Goal: Complete application form

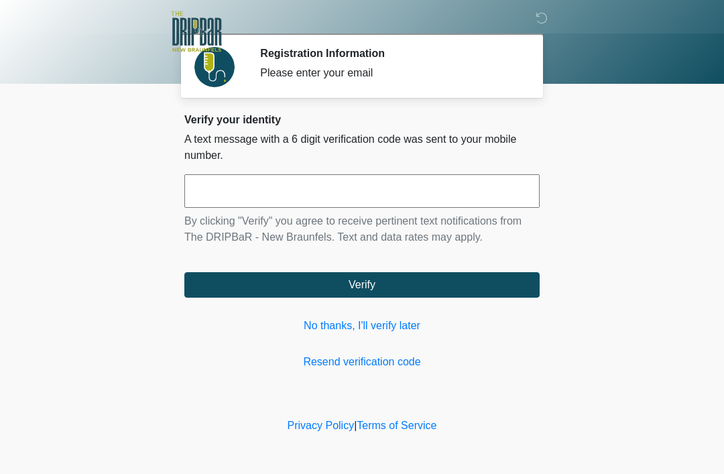
click at [374, 194] on input "text" at bounding box center [361, 191] width 355 height 34
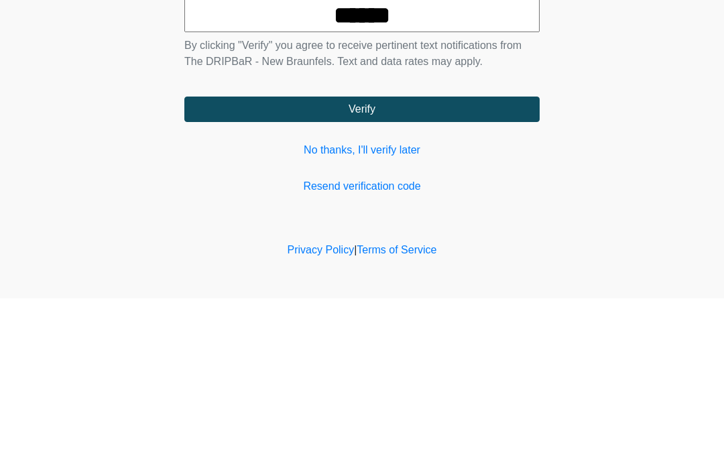
type input "******"
click at [449, 272] on button "Verify" at bounding box center [361, 284] width 355 height 25
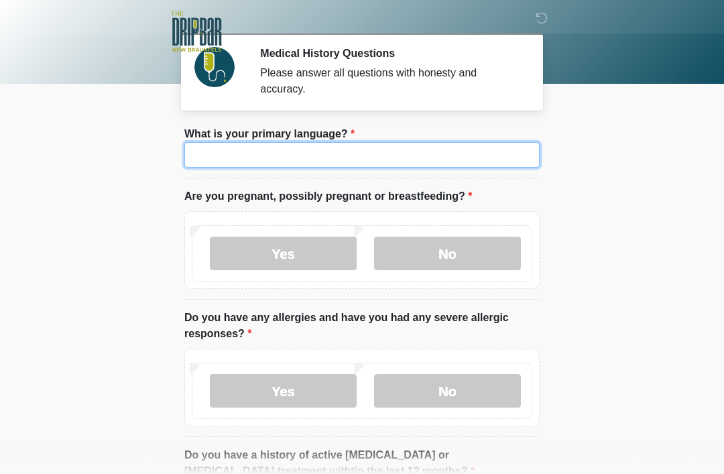
click at [465, 151] on input "What is your primary language?" at bounding box center [361, 154] width 355 height 25
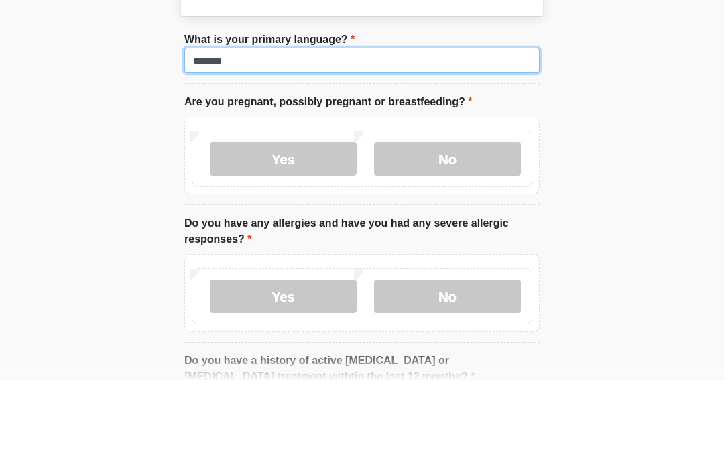
type input "*******"
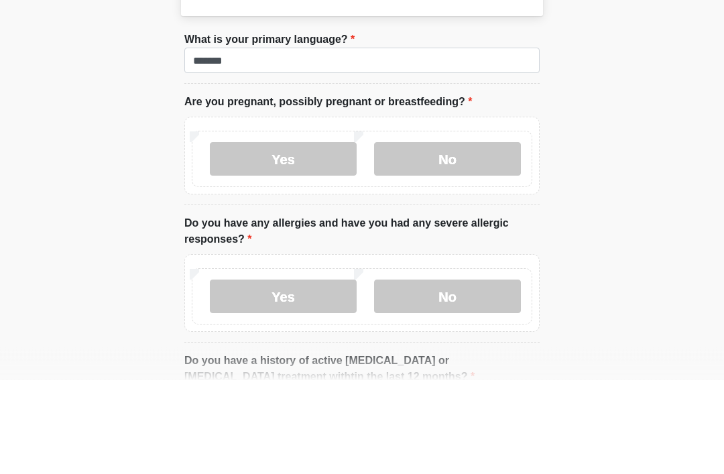
click at [473, 237] on label "No" at bounding box center [447, 254] width 147 height 34
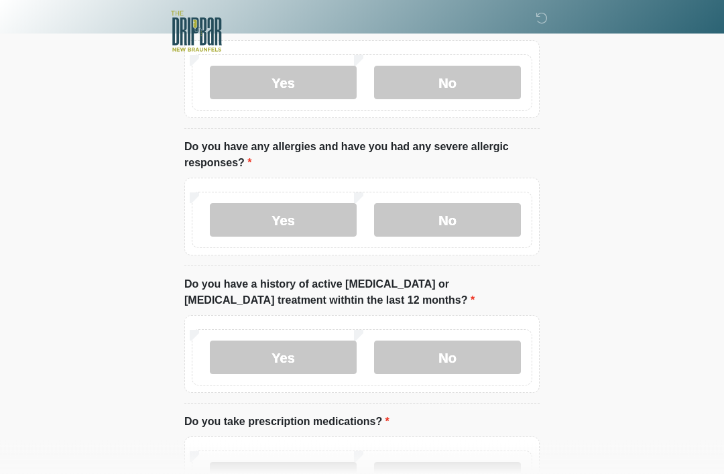
scroll to position [171, 0]
click at [495, 230] on label "No" at bounding box center [447, 220] width 147 height 34
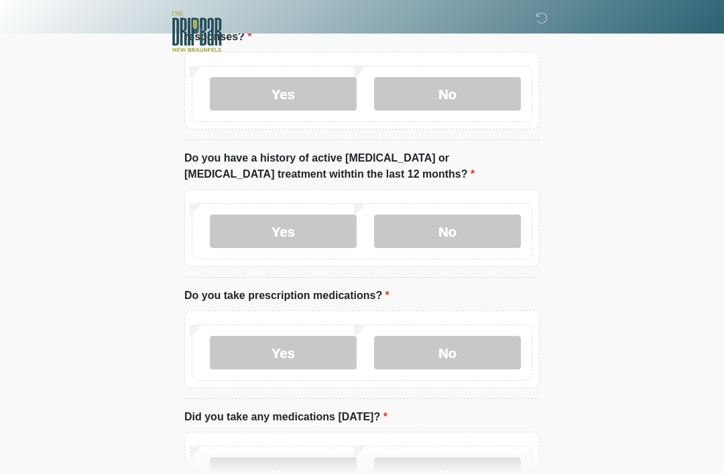
click at [479, 228] on label "No" at bounding box center [447, 231] width 147 height 34
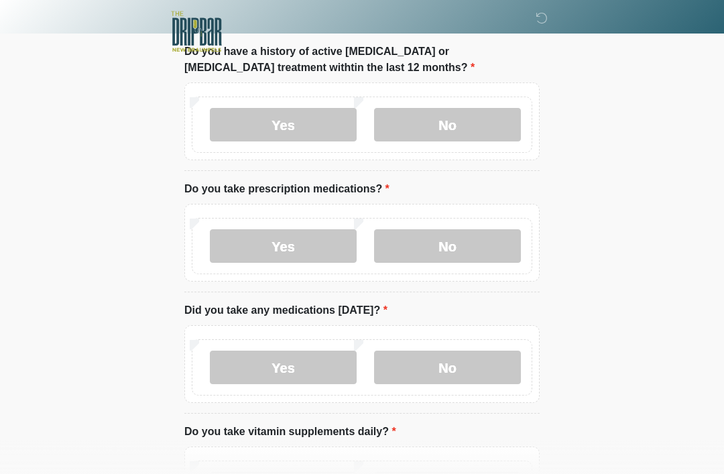
scroll to position [406, 0]
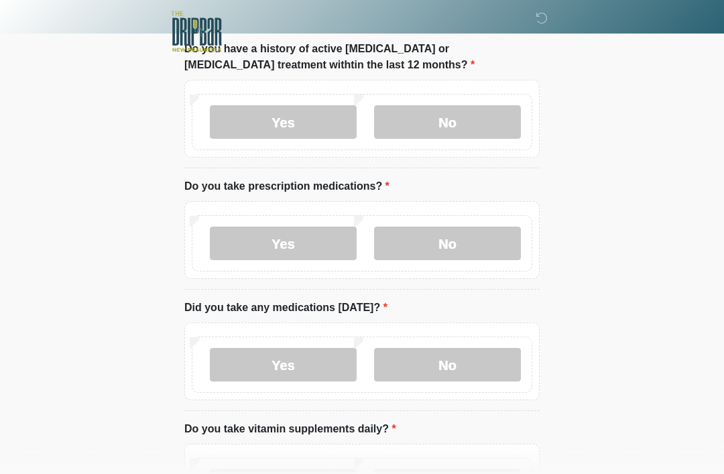
click at [322, 241] on label "Yes" at bounding box center [283, 244] width 147 height 34
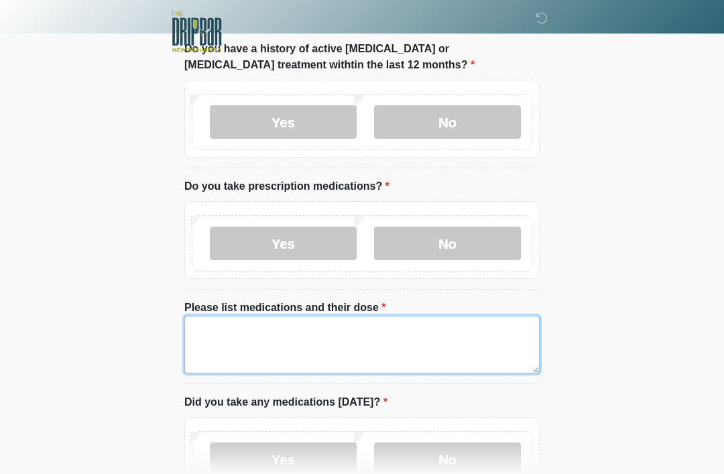
click at [463, 332] on textarea "Please list medications and their dose" at bounding box center [361, 345] width 355 height 58
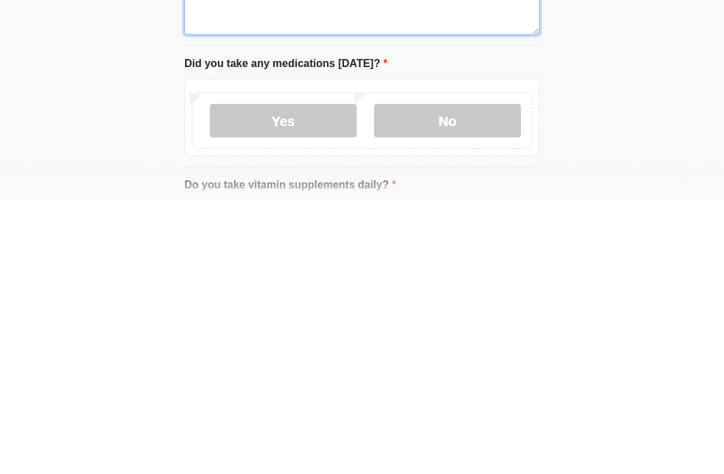
scroll to position [472, 0]
type textarea "**********"
click at [334, 377] on label "Yes" at bounding box center [283, 394] width 147 height 34
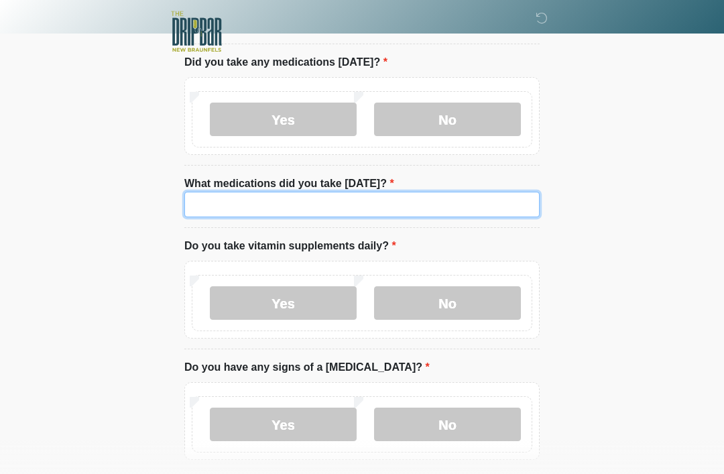
click at [460, 204] on input "What medications did you take [DATE]?" at bounding box center [361, 204] width 355 height 25
type input "**********"
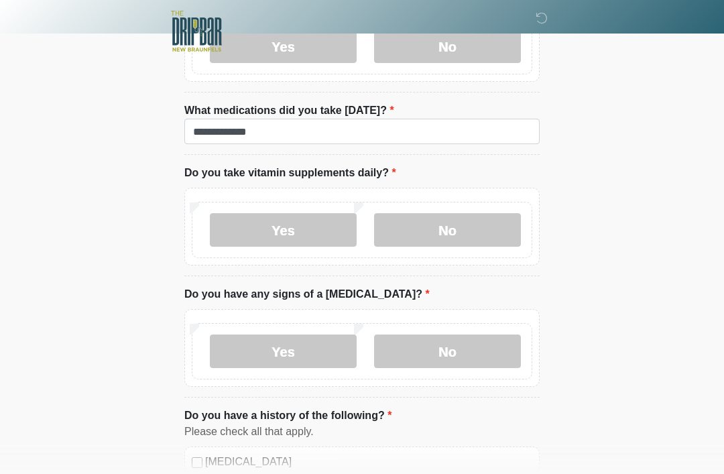
scroll to position [819, 0]
click at [318, 227] on label "Yes" at bounding box center [283, 230] width 147 height 34
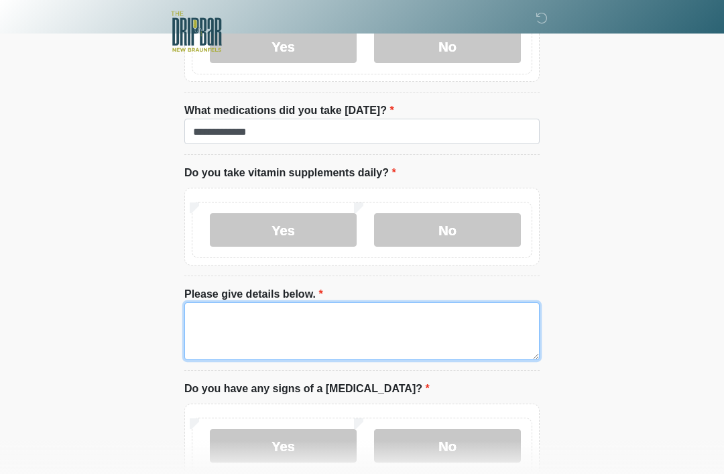
click at [501, 324] on textarea "Please give details below." at bounding box center [361, 331] width 355 height 58
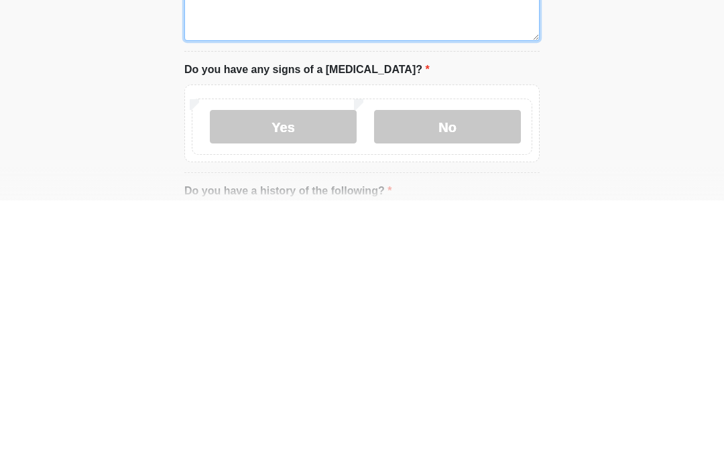
type textarea "**********"
click at [491, 383] on label "No" at bounding box center [447, 400] width 147 height 34
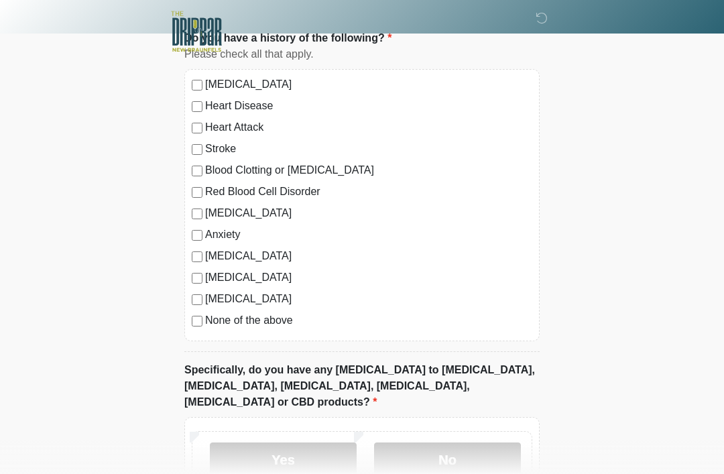
scroll to position [1368, 0]
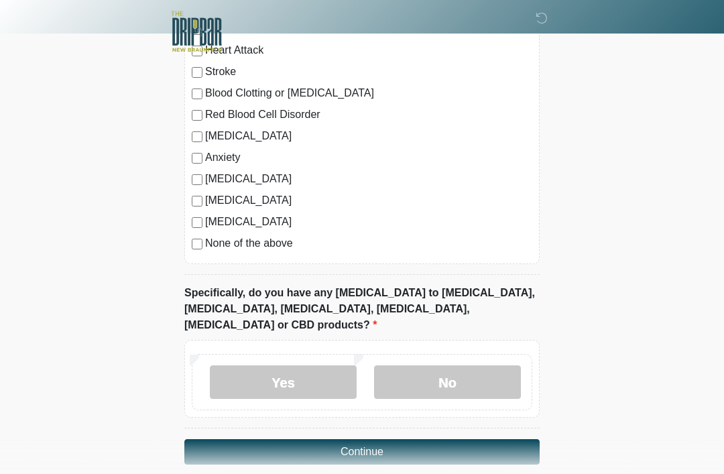
click at [495, 365] on label "No" at bounding box center [447, 382] width 147 height 34
click at [501, 439] on button "Continue" at bounding box center [361, 451] width 355 height 25
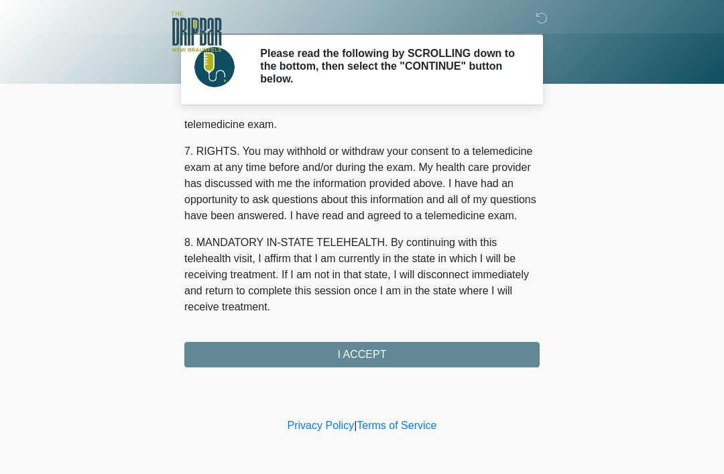
scroll to position [588, 0]
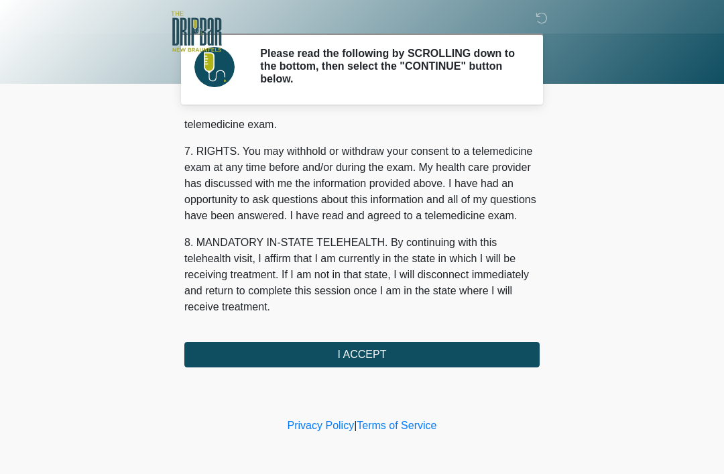
click at [398, 355] on button "I ACCEPT" at bounding box center [361, 354] width 355 height 25
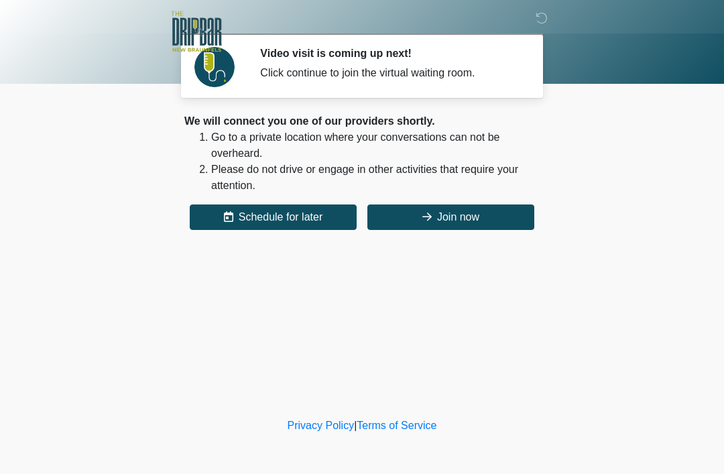
click at [462, 217] on button "Join now" at bounding box center [450, 216] width 167 height 25
